Goal: Task Accomplishment & Management: Complete application form

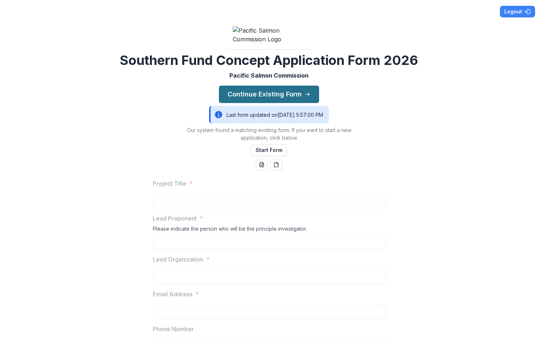
click at [283, 103] on button "Continue Existing Form" at bounding box center [269, 94] width 100 height 17
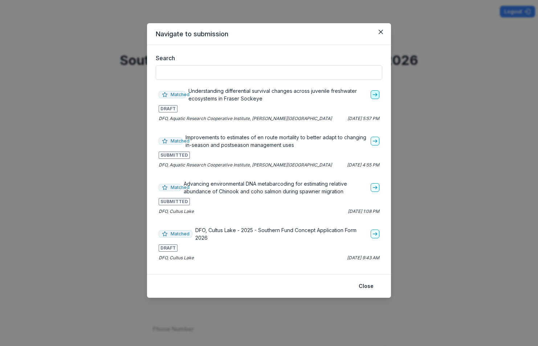
click at [374, 97] on icon "go-to" at bounding box center [375, 95] width 6 height 6
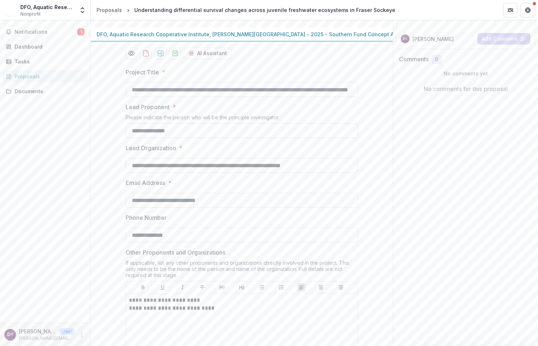
scroll to position [109, 0]
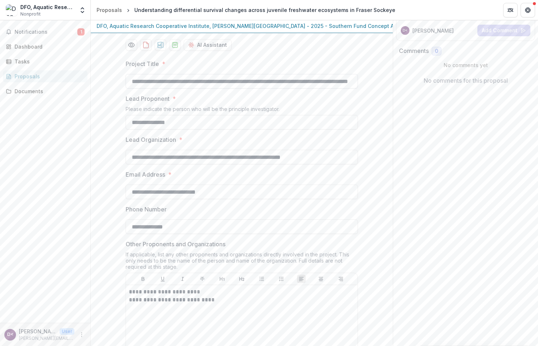
click at [296, 89] on input "**********" at bounding box center [242, 81] width 232 height 15
click at [202, 89] on input "**********" at bounding box center [242, 81] width 232 height 15
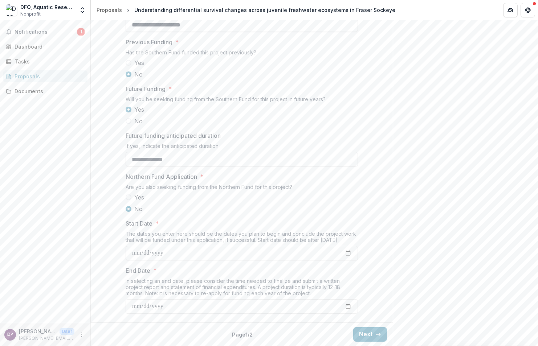
scroll to position [768, 0]
click at [361, 334] on button "Next" at bounding box center [370, 334] width 34 height 15
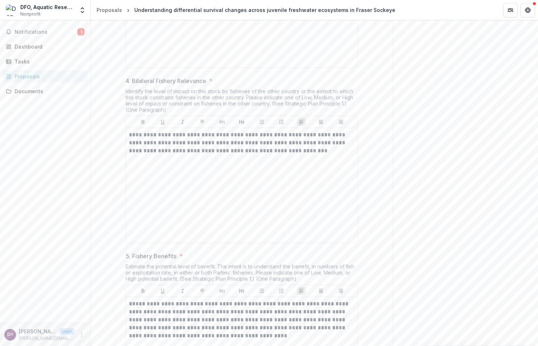
scroll to position [696, 0]
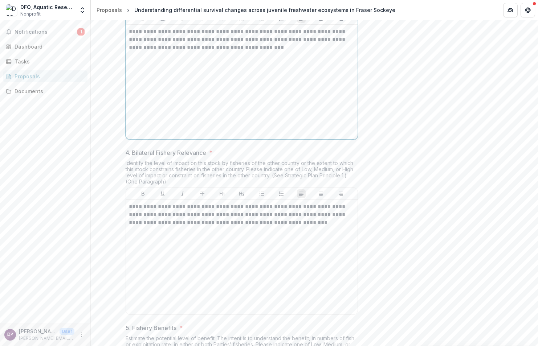
click at [274, 52] on p "**********" at bounding box center [242, 40] width 226 height 24
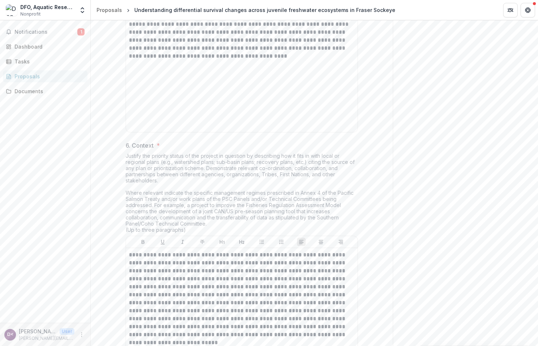
scroll to position [1059, 0]
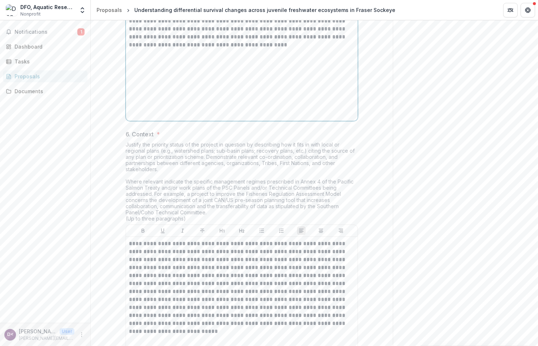
click at [253, 49] on p "**********" at bounding box center [242, 29] width 226 height 40
click at [252, 49] on p "**********" at bounding box center [242, 29] width 226 height 40
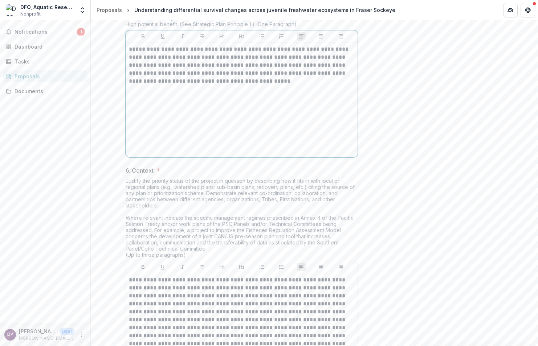
scroll to position [1210, 0]
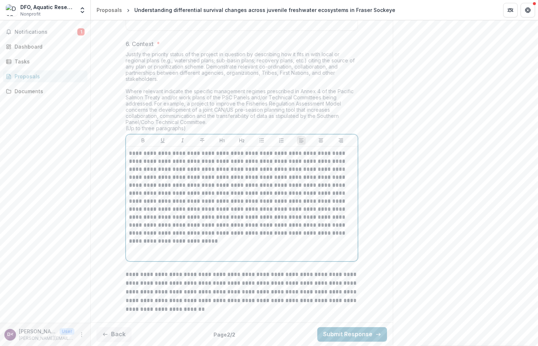
click at [332, 157] on p "**********" at bounding box center [242, 193] width 226 height 88
click at [335, 152] on p "**********" at bounding box center [242, 193] width 226 height 88
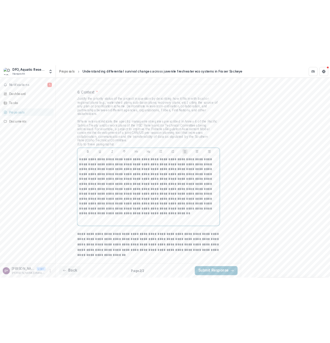
scroll to position [1229, 0]
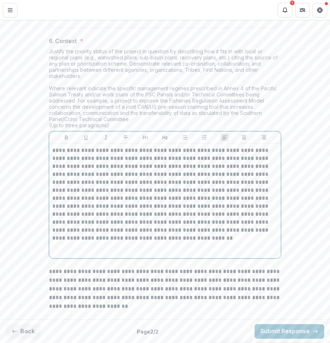
click at [180, 223] on p "**********" at bounding box center [165, 195] width 226 height 96
drag, startPoint x: 133, startPoint y: 189, endPoint x: 200, endPoint y: 194, distance: 66.6
click at [200, 194] on p "**********" at bounding box center [165, 195] width 226 height 96
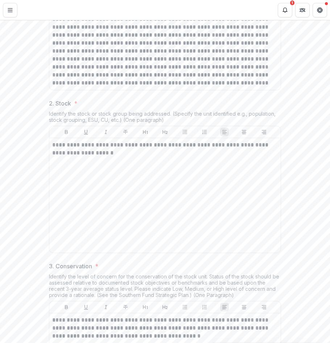
scroll to position [256, 0]
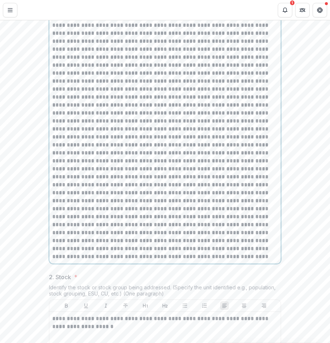
click at [163, 72] on p at bounding box center [165, 124] width 226 height 271
click at [161, 69] on p at bounding box center [165, 124] width 226 height 271
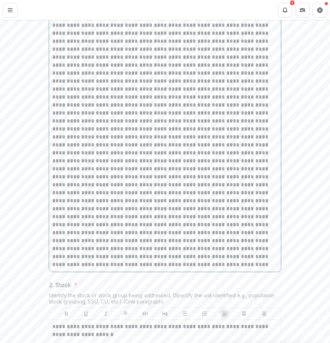
click at [122, 81] on p at bounding box center [165, 128] width 226 height 279
drag, startPoint x: 217, startPoint y: 78, endPoint x: 192, endPoint y: 81, distance: 25.2
click at [192, 81] on p at bounding box center [165, 128] width 226 height 279
click at [227, 87] on p at bounding box center [165, 128] width 226 height 279
click at [159, 153] on p at bounding box center [165, 128] width 226 height 279
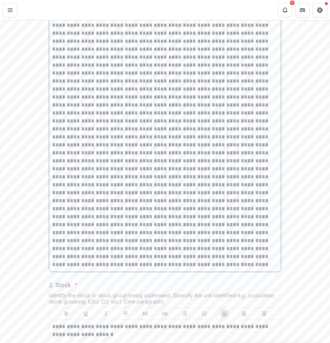
click at [204, 150] on p at bounding box center [165, 128] width 226 height 279
click at [119, 150] on p at bounding box center [165, 128] width 226 height 279
drag, startPoint x: 234, startPoint y: 154, endPoint x: 244, endPoint y: 150, distance: 10.8
click at [234, 153] on p at bounding box center [165, 128] width 226 height 279
click at [115, 169] on p at bounding box center [165, 128] width 226 height 279
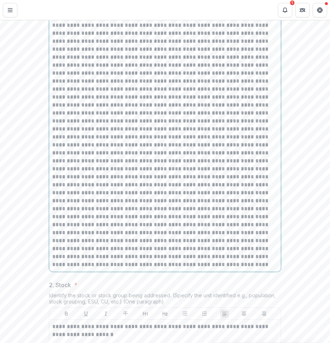
click at [93, 160] on p at bounding box center [165, 128] width 226 height 279
click at [123, 159] on p at bounding box center [165, 128] width 226 height 279
click at [98, 160] on p at bounding box center [165, 128] width 226 height 279
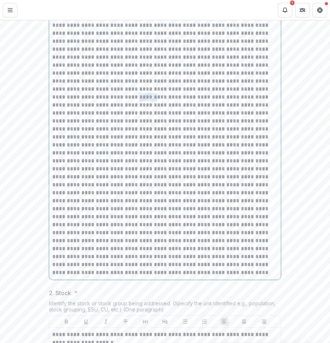
drag, startPoint x: 69, startPoint y: 160, endPoint x: 50, endPoint y: 159, distance: 18.9
click at [50, 159] on div at bounding box center [164, 133] width 231 height 293
click at [178, 160] on p at bounding box center [165, 132] width 226 height 287
click at [139, 159] on p at bounding box center [165, 132] width 226 height 287
click at [222, 159] on p at bounding box center [165, 132] width 226 height 287
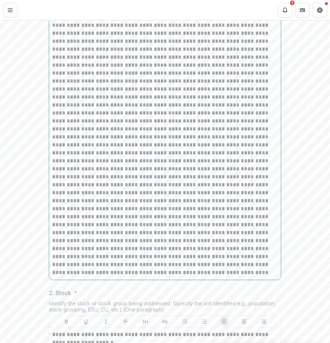
click at [98, 174] on p at bounding box center [165, 132] width 226 height 287
click at [200, 184] on p at bounding box center [165, 132] width 226 height 287
click at [70, 191] on p at bounding box center [165, 132] width 226 height 287
click at [96, 201] on p at bounding box center [165, 132] width 226 height 287
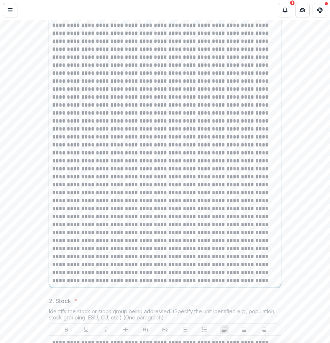
click at [77, 248] on p at bounding box center [165, 136] width 226 height 295
click at [78, 280] on p at bounding box center [165, 136] width 226 height 295
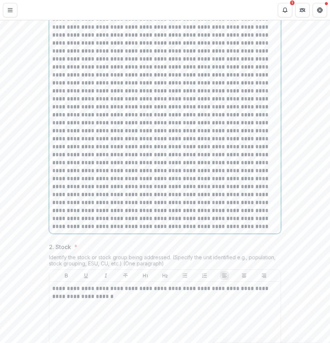
scroll to position [329, 0]
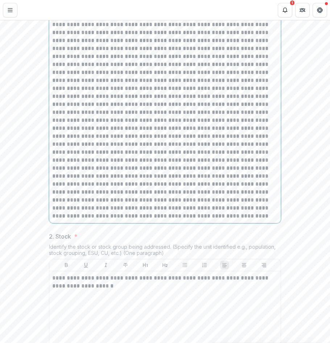
click at [121, 220] on p at bounding box center [165, 68] width 226 height 303
click at [155, 220] on p at bounding box center [165, 68] width 226 height 303
click at [116, 220] on p at bounding box center [165, 68] width 226 height 303
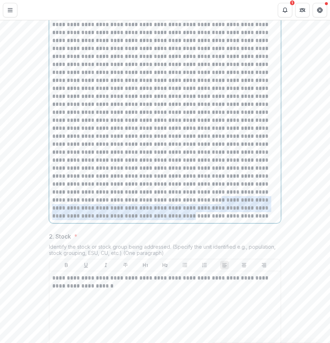
drag, startPoint x: 56, startPoint y: 254, endPoint x: 214, endPoint y: 262, distance: 158.4
click at [214, 220] on p at bounding box center [165, 68] width 226 height 303
drag, startPoint x: 215, startPoint y: 262, endPoint x: 40, endPoint y: 254, distance: 175.0
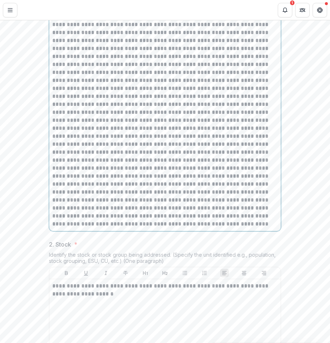
click at [105, 228] on p at bounding box center [165, 72] width 226 height 311
click at [236, 228] on p at bounding box center [165, 72] width 226 height 311
click at [240, 228] on p at bounding box center [165, 72] width 226 height 311
click at [255, 228] on p at bounding box center [165, 72] width 226 height 311
click at [73, 228] on p at bounding box center [165, 72] width 226 height 311
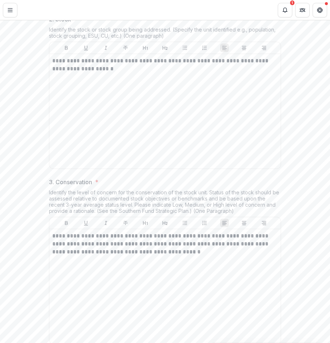
scroll to position [547, 0]
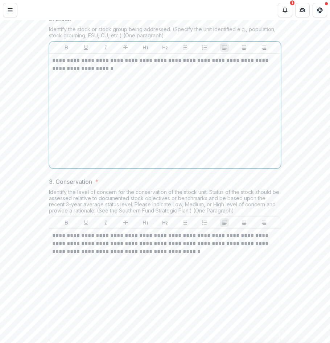
click at [108, 73] on p "**********" at bounding box center [165, 65] width 226 height 16
click at [104, 73] on p "**********" at bounding box center [165, 65] width 226 height 16
click at [54, 73] on p "**********" at bounding box center [165, 65] width 226 height 16
click at [91, 73] on p "**********" at bounding box center [165, 65] width 226 height 16
click at [110, 73] on p "**********" at bounding box center [165, 65] width 226 height 16
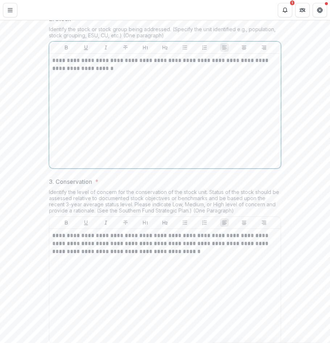
scroll to position [474, 0]
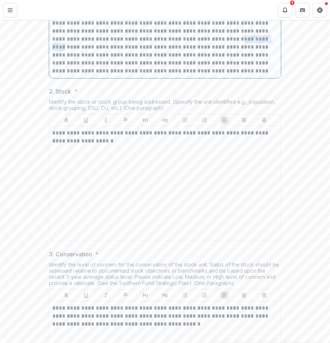
drag, startPoint x: 114, startPoint y: 93, endPoint x: 149, endPoint y: 93, distance: 35.6
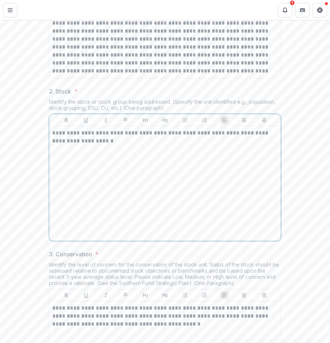
click at [55, 145] on p "**********" at bounding box center [165, 137] width 226 height 16
click at [53, 145] on p "**********" at bounding box center [165, 137] width 226 height 16
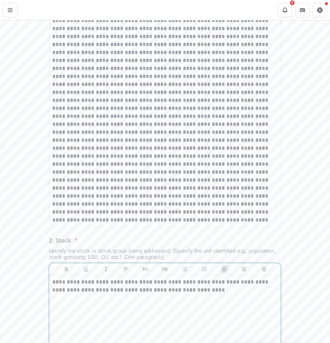
scroll to position [143, 0]
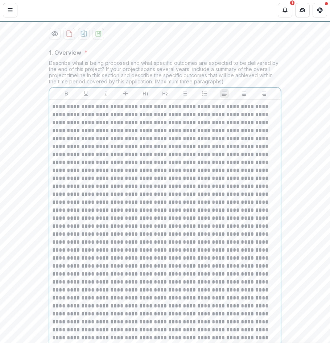
click at [80, 201] on p at bounding box center [165, 254] width 226 height 303
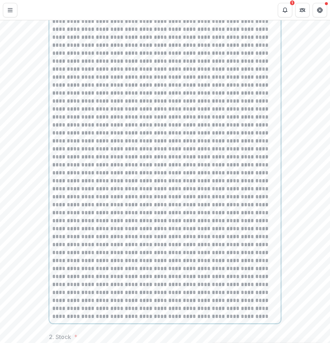
click at [128, 196] on p at bounding box center [165, 168] width 226 height 303
click at [132, 241] on p at bounding box center [165, 168] width 226 height 303
click at [135, 234] on p at bounding box center [165, 168] width 226 height 303
click at [143, 193] on p at bounding box center [165, 168] width 226 height 303
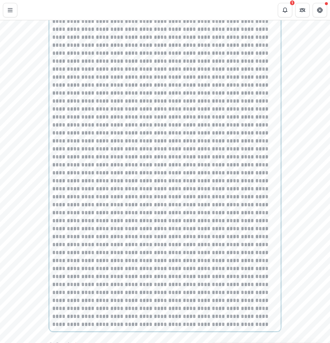
click at [227, 193] on p at bounding box center [165, 172] width 226 height 311
drag, startPoint x: 84, startPoint y: 205, endPoint x: 44, endPoint y: 205, distance: 40.3
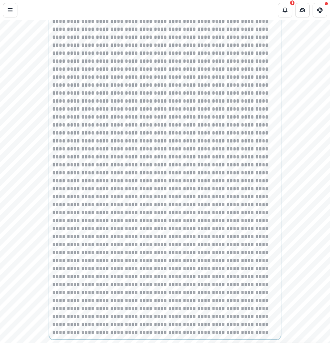
click at [130, 196] on p at bounding box center [165, 176] width 226 height 319
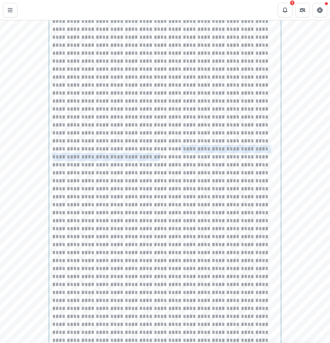
drag, startPoint x: 69, startPoint y: 211, endPoint x: 263, endPoint y: 212, distance: 194.8
click at [263, 212] on p at bounding box center [165, 180] width 226 height 327
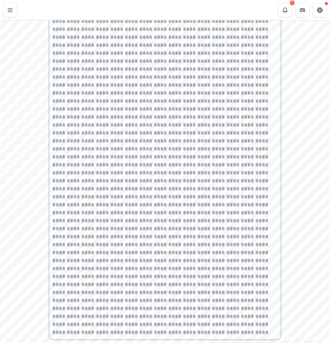
click at [94, 219] on p at bounding box center [165, 176] width 226 height 319
drag, startPoint x: 202, startPoint y: 251, endPoint x: 215, endPoint y: 251, distance: 13.1
click at [215, 251] on p at bounding box center [165, 176] width 226 height 319
click at [71, 267] on p at bounding box center [165, 176] width 226 height 319
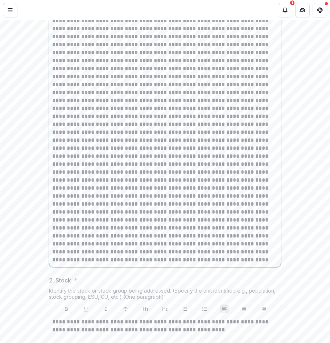
scroll to position [337, 0]
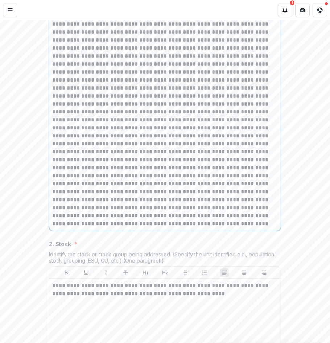
click at [149, 228] on p at bounding box center [165, 68] width 226 height 319
click at [99, 228] on p at bounding box center [165, 68] width 226 height 319
drag, startPoint x: 152, startPoint y: 268, endPoint x: 184, endPoint y: 270, distance: 31.6
click at [184, 228] on p at bounding box center [165, 68] width 226 height 319
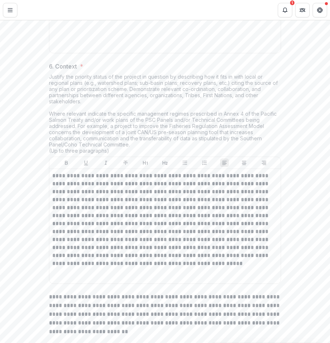
scroll to position [1284, 0]
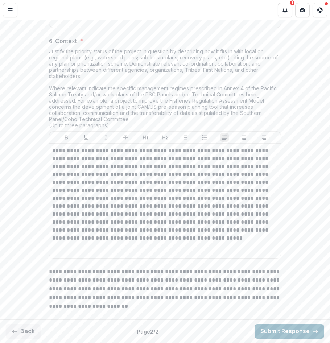
click at [270, 331] on button "Submit Response" at bounding box center [290, 331] width 70 height 15
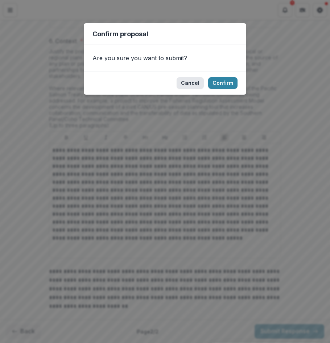
click at [189, 81] on button "Cancel" at bounding box center [190, 83] width 27 height 12
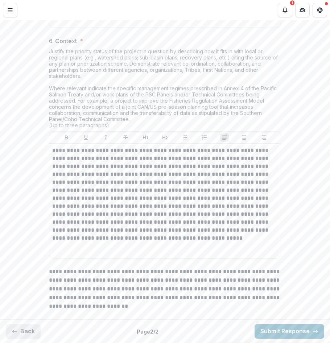
click at [31, 334] on button "Back" at bounding box center [23, 331] width 35 height 15
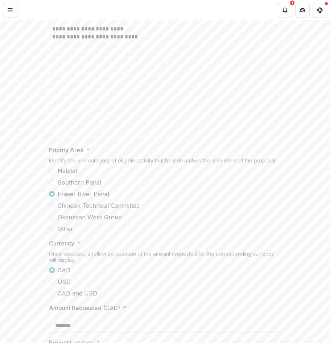
scroll to position [395, 0]
click at [158, 41] on p "**********" at bounding box center [165, 37] width 226 height 8
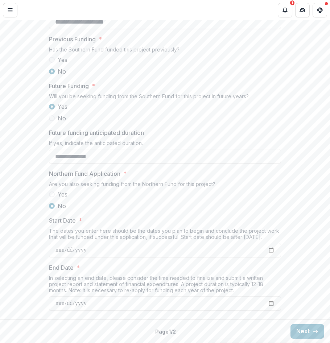
scroll to position [794, 0]
click at [297, 335] on button "Next" at bounding box center [308, 331] width 34 height 15
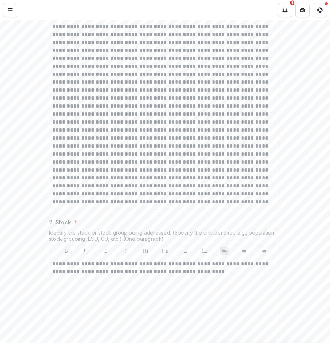
scroll to position [250, 0]
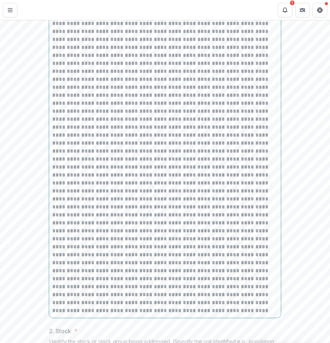
click at [159, 77] on p at bounding box center [165, 155] width 226 height 319
drag, startPoint x: 158, startPoint y: 74, endPoint x: 178, endPoint y: 84, distance: 23.0
click at [159, 75] on p at bounding box center [165, 155] width 226 height 319
click at [161, 85] on p at bounding box center [165, 155] width 226 height 319
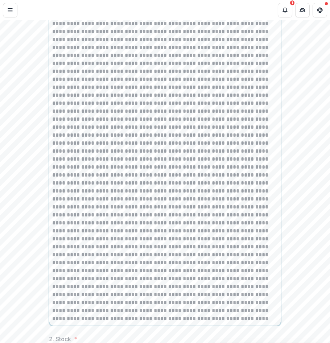
click at [126, 101] on p at bounding box center [165, 159] width 226 height 327
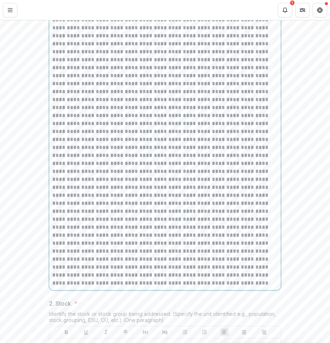
scroll to position [287, 0]
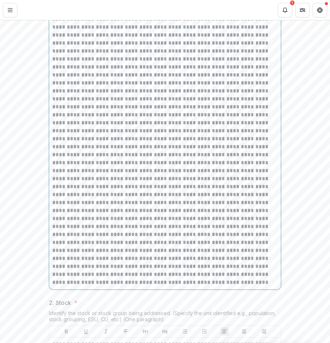
click at [217, 90] on p at bounding box center [165, 122] width 226 height 327
drag, startPoint x: 202, startPoint y: 120, endPoint x: 225, endPoint y: 116, distance: 23.2
click at [225, 116] on p at bounding box center [165, 122] width 226 height 327
click at [186, 136] on p at bounding box center [165, 122] width 226 height 327
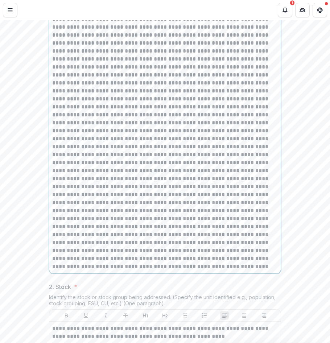
click at [185, 230] on p at bounding box center [165, 114] width 226 height 311
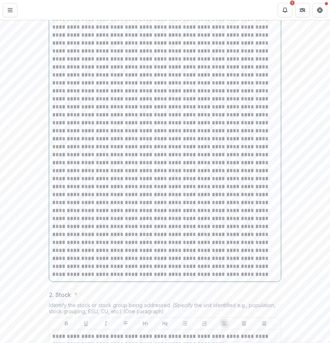
click at [142, 279] on p at bounding box center [165, 118] width 226 height 319
drag, startPoint x: 76, startPoint y: 312, endPoint x: 45, endPoint y: 313, distance: 31.2
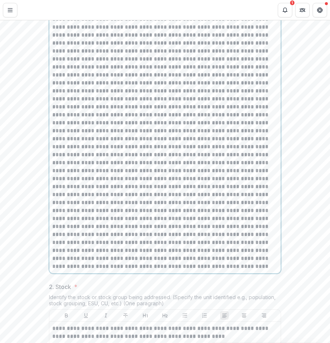
click at [213, 271] on p at bounding box center [165, 114] width 226 height 311
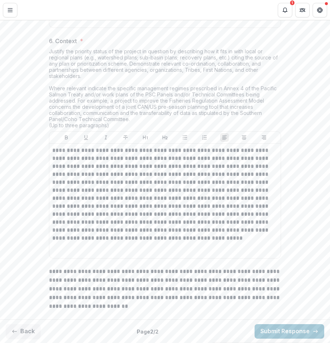
scroll to position [1284, 0]
click at [282, 329] on button "Submit Response" at bounding box center [290, 331] width 70 height 15
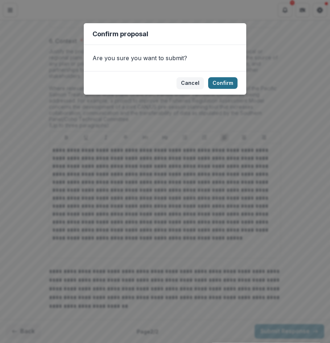
click at [230, 79] on button "Confirm" at bounding box center [222, 83] width 29 height 12
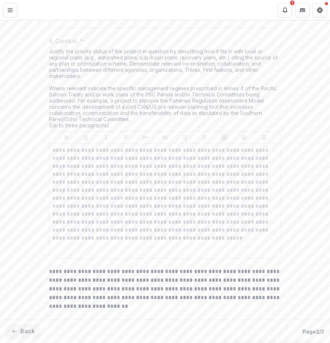
scroll to position [1302, 0]
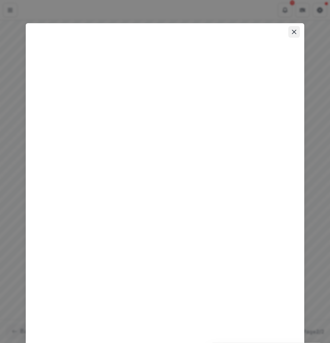
click at [292, 29] on button "Close" at bounding box center [294, 32] width 12 height 12
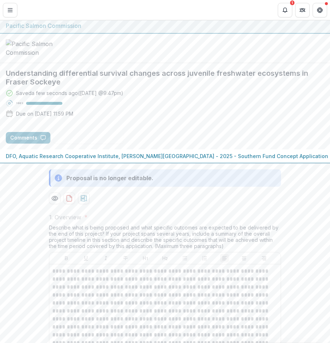
scroll to position [0, 0]
